Goal: Task Accomplishment & Management: Use online tool/utility

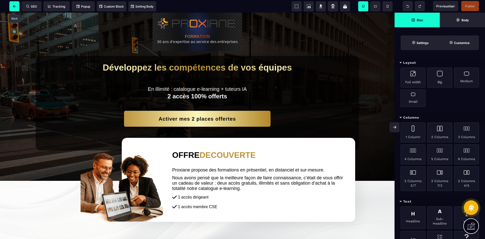
click at [14, 8] on span at bounding box center [14, 6] width 10 height 10
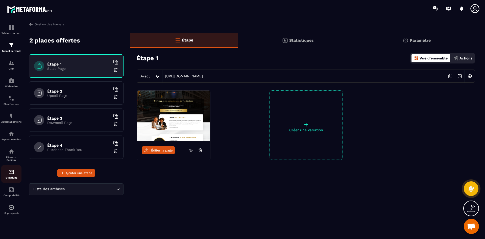
click at [15, 171] on div "E-mailing" at bounding box center [11, 174] width 20 height 10
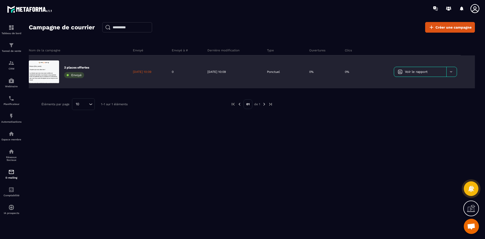
click at [88, 68] on p "2 places offertes" at bounding box center [76, 67] width 25 height 4
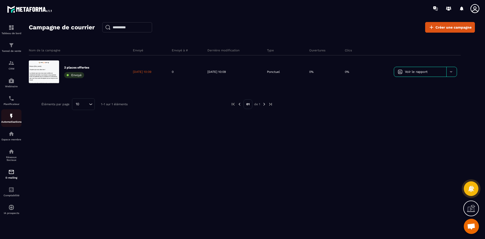
click at [7, 119] on div "Automatisations" at bounding box center [11, 118] width 20 height 10
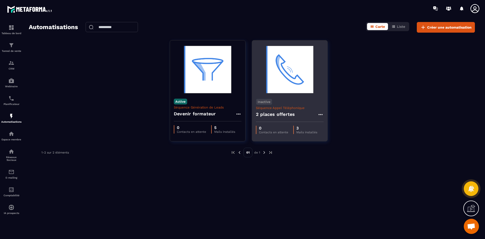
click at [274, 114] on h4 "2 places offertes" at bounding box center [275, 114] width 39 height 7
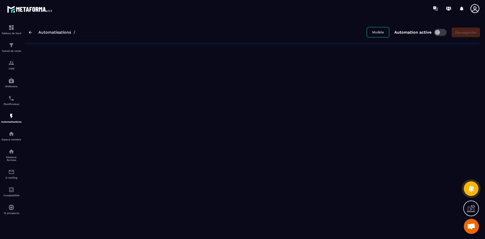
type input "**********"
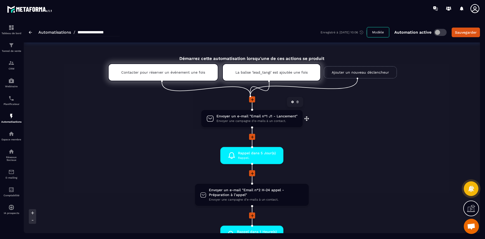
click at [259, 116] on span "Envoyer un e-mail "Email n°1 J1 - Lancement"" at bounding box center [257, 116] width 81 height 5
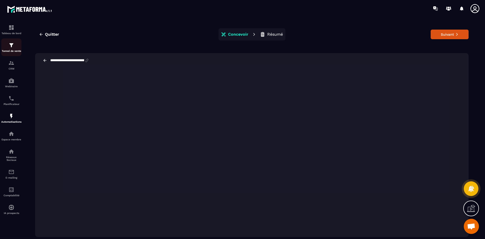
click at [8, 47] on div "Tunnel de vente" at bounding box center [11, 47] width 20 height 10
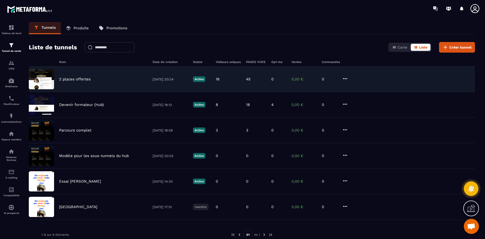
click at [71, 77] on p "2 places offertes" at bounding box center [75, 79] width 32 height 5
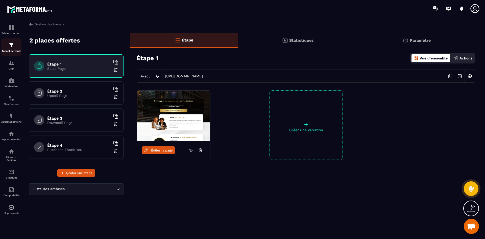
click at [14, 47] on img at bounding box center [11, 45] width 6 height 6
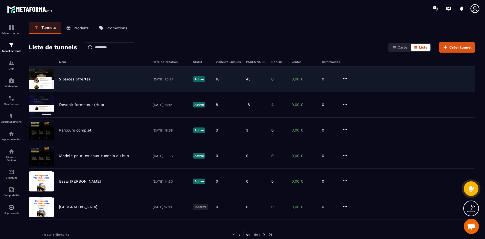
click at [64, 79] on p "2 places offertes" at bounding box center [75, 79] width 32 height 5
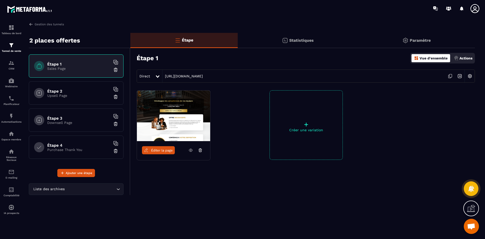
click at [469, 57] on p "Actions" at bounding box center [466, 58] width 13 height 4
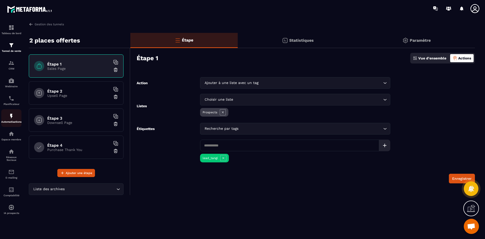
click at [9, 120] on p "Automatisations" at bounding box center [11, 121] width 20 height 3
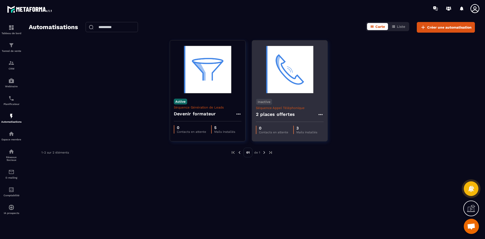
click at [285, 114] on h4 "2 places offertes" at bounding box center [275, 114] width 39 height 7
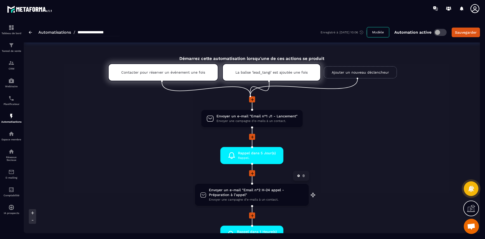
scroll to position [25, 0]
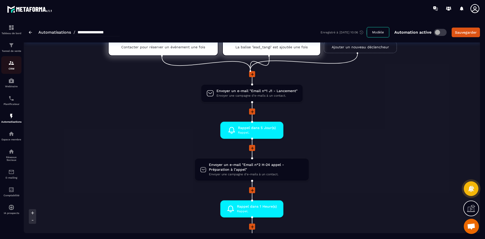
click at [8, 63] on div "CRM" at bounding box center [11, 65] width 20 height 10
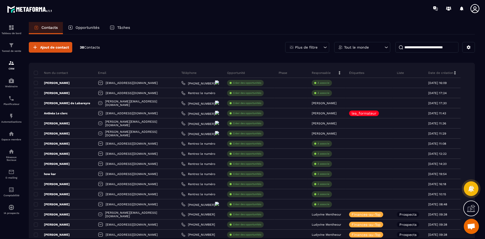
click at [328, 47] on div "Plus de filtre" at bounding box center [307, 47] width 44 height 11
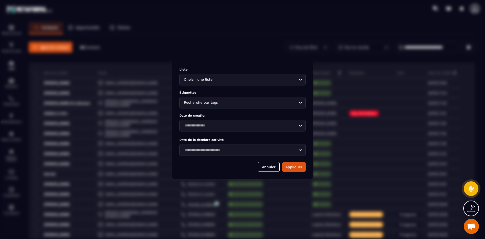
click at [216, 106] on div "Recherche par tags Loading..." at bounding box center [242, 103] width 126 height 12
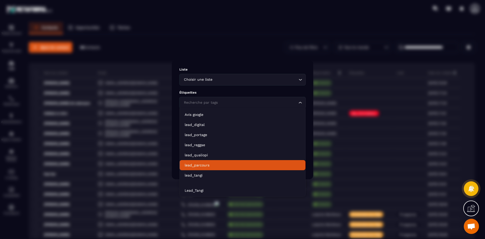
scroll to position [51, 0]
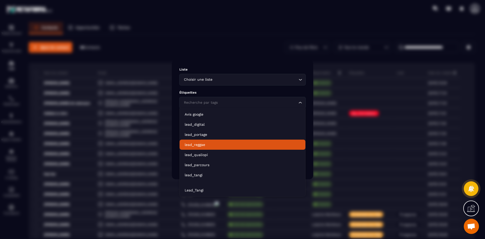
click at [207, 145] on p "lead_reggae" at bounding box center [243, 144] width 116 height 5
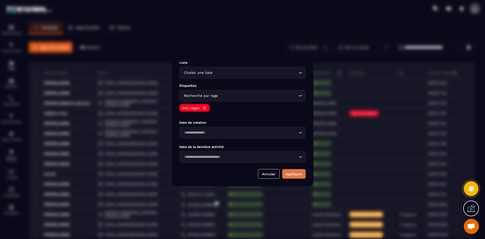
click at [296, 176] on button "Appliquer" at bounding box center [294, 174] width 24 height 10
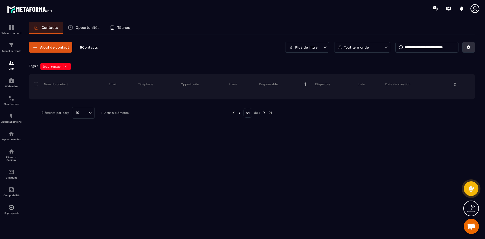
click at [473, 44] on button at bounding box center [469, 47] width 13 height 11
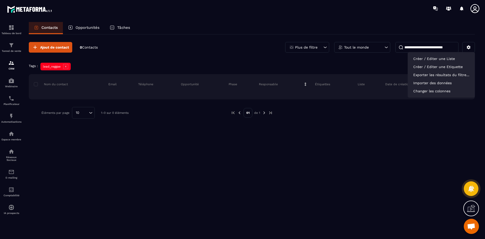
click at [236, 143] on div "Ajout de contact 0 Contacts Plus de filtre Tout le monde Créer / Editer une Lis…" at bounding box center [252, 136] width 446 height 204
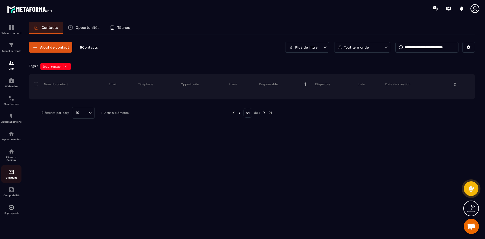
click at [10, 175] on div "E-mailing" at bounding box center [11, 174] width 20 height 10
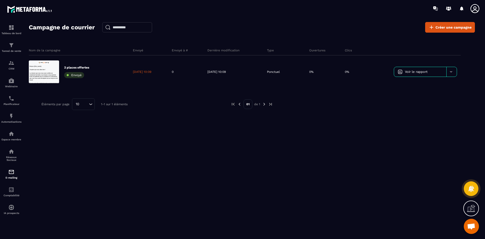
click at [244, 156] on div "Campagne de courrier Créer une campagne Nom de la campagne Envoyé Envoyé à # De…" at bounding box center [252, 132] width 446 height 221
click at [10, 119] on div "Automatisations" at bounding box center [11, 118] width 20 height 10
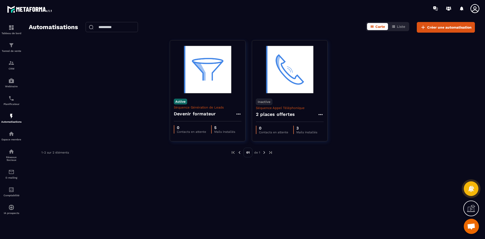
click at [179, 163] on div "Automatisations Carte Liste Créer une automatisation Active Séquence Génération…" at bounding box center [252, 129] width 457 height 215
click at [14, 113] on link "Automatisations" at bounding box center [11, 118] width 20 height 18
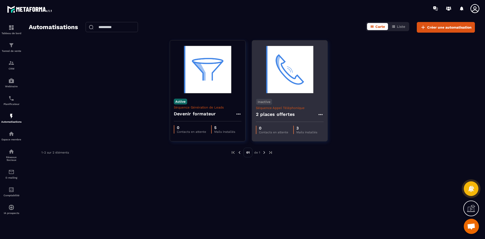
click at [265, 113] on h4 "2 places offertes" at bounding box center [275, 114] width 39 height 7
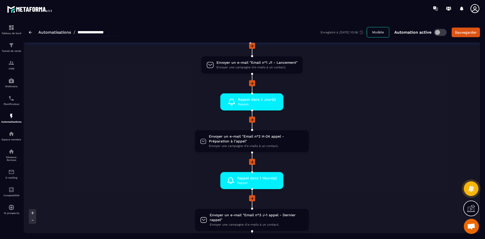
scroll to position [76, 0]
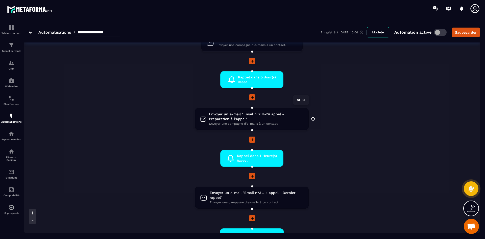
click at [250, 115] on span "Envoyer un e-mail "Email n°2 H-24 appel - Préparation à l’appel"" at bounding box center [256, 117] width 95 height 10
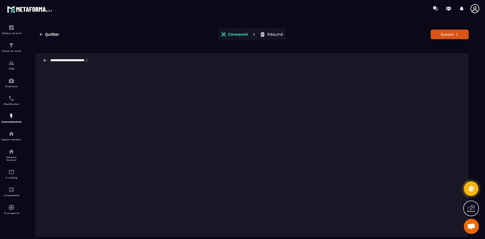
click at [41, 29] on div "Quitter Concevoir Résumé Suivant" at bounding box center [252, 34] width 434 height 12
click at [48, 30] on button "Quitter" at bounding box center [49, 34] width 28 height 9
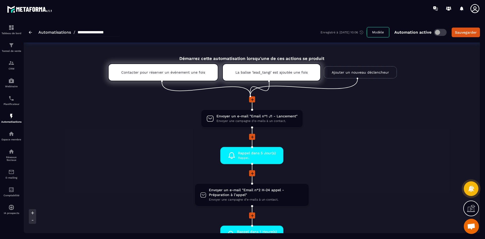
click at [253, 172] on icon at bounding box center [252, 173] width 3 height 3
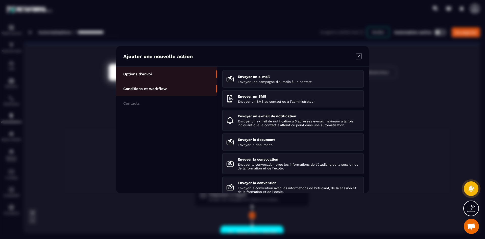
click at [159, 90] on p "Conditions et workflow" at bounding box center [144, 88] width 43 height 5
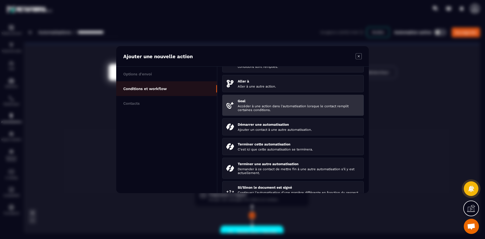
scroll to position [51, 0]
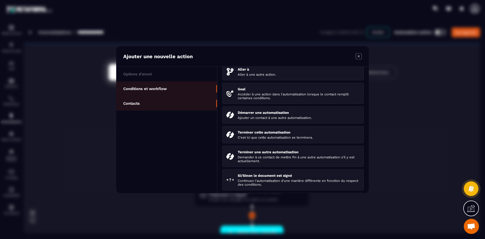
click at [134, 106] on li "Contacts" at bounding box center [166, 103] width 101 height 15
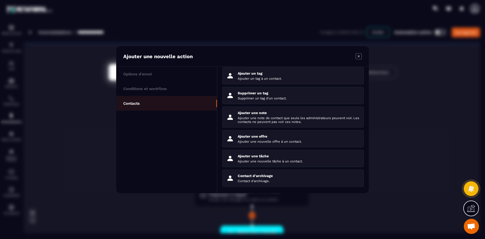
click at [362, 56] on icon "Modal window" at bounding box center [359, 56] width 6 height 6
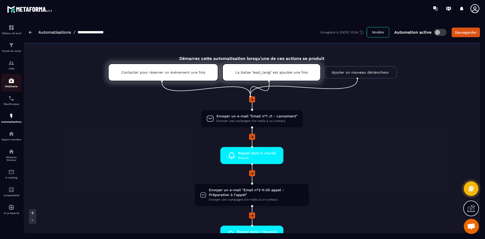
click at [11, 81] on img at bounding box center [11, 81] width 6 height 6
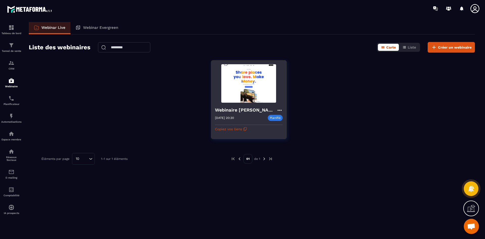
click at [280, 110] on icon at bounding box center [280, 110] width 4 height 1
click at [261, 118] on button "Modifier" at bounding box center [264, 120] width 33 height 9
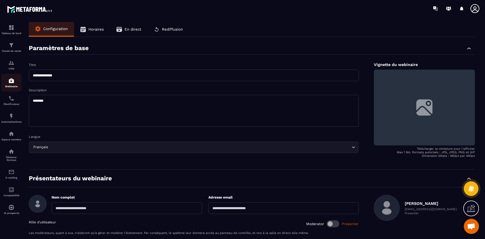
click at [11, 86] on p "Webinaire" at bounding box center [11, 86] width 20 height 3
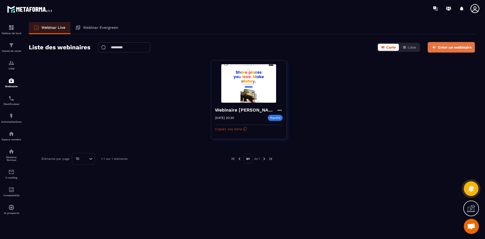
click at [447, 43] on button "Créer un webinaire" at bounding box center [451, 47] width 47 height 11
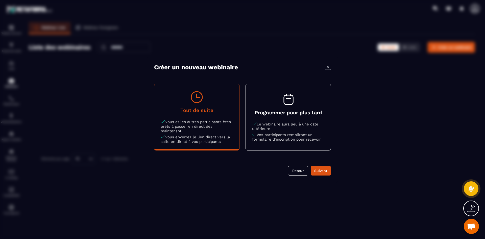
click at [295, 114] on h4 "Programmer pour plus tard" at bounding box center [288, 112] width 72 height 6
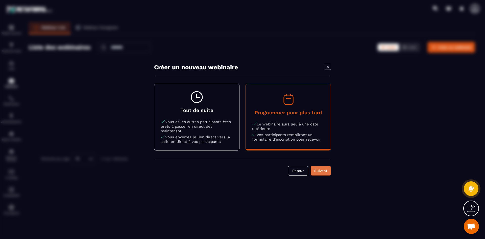
click at [320, 172] on div "Suivant" at bounding box center [321, 170] width 14 height 5
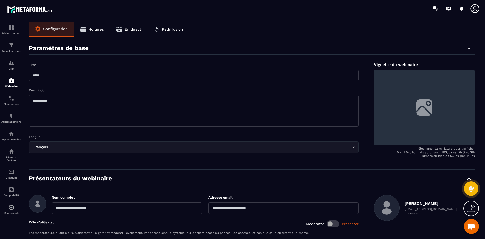
scroll to position [46, 0]
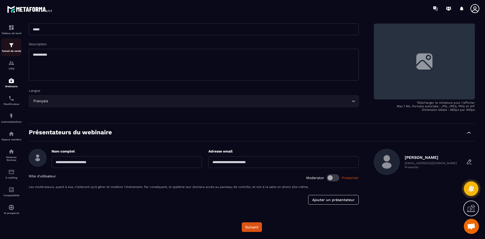
click at [10, 51] on p "Tunnel de vente" at bounding box center [11, 51] width 20 height 3
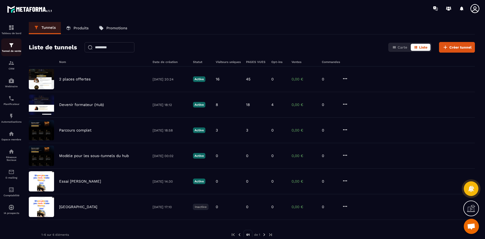
click at [13, 49] on div "Tunnel de vente" at bounding box center [11, 47] width 20 height 10
click at [10, 47] on img at bounding box center [11, 45] width 6 height 6
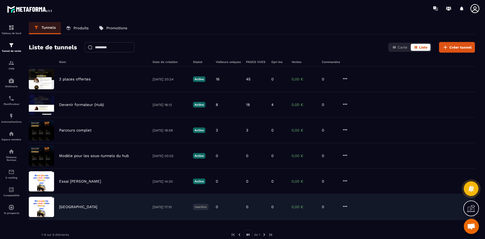
click at [86, 209] on p "[GEOGRAPHIC_DATA]" at bounding box center [78, 207] width 38 height 5
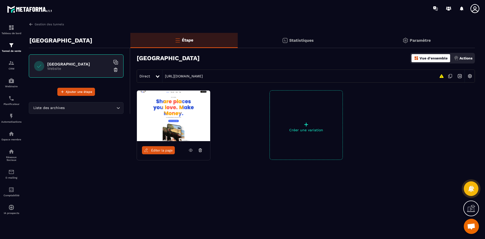
click at [165, 151] on span "Éditer la page" at bounding box center [162, 150] width 22 height 4
